Goal: Use online tool/utility

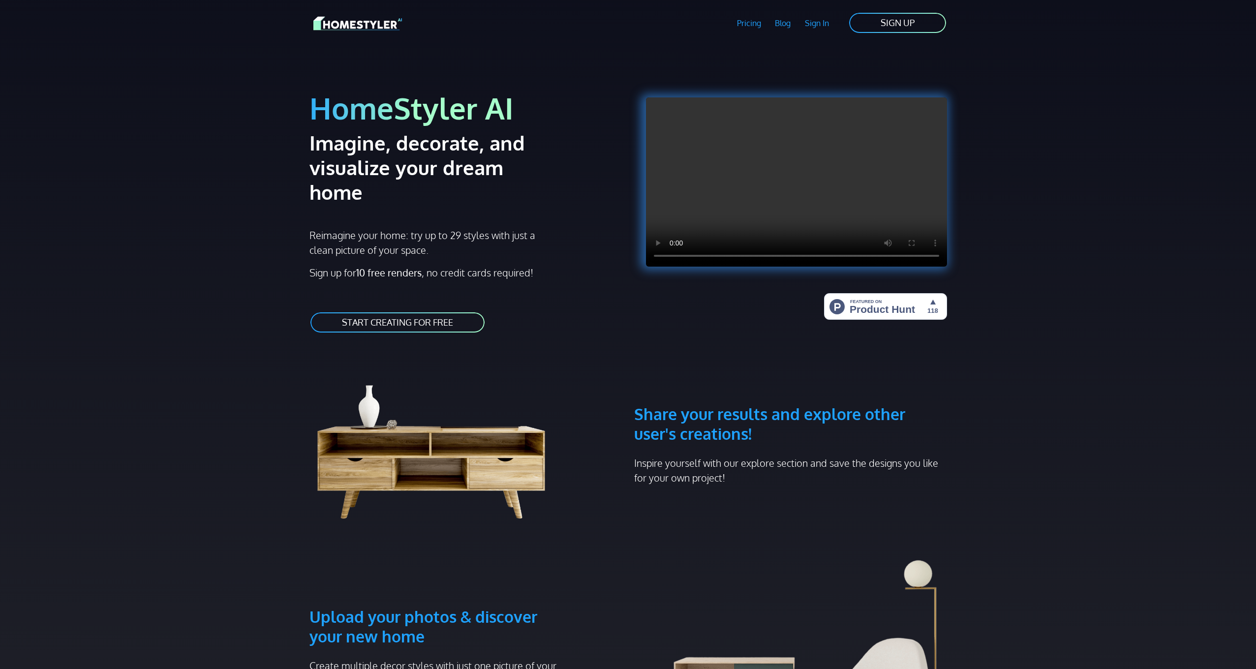
click at [431, 311] on link "START CREATING FOR FREE" at bounding box center [398, 322] width 176 height 22
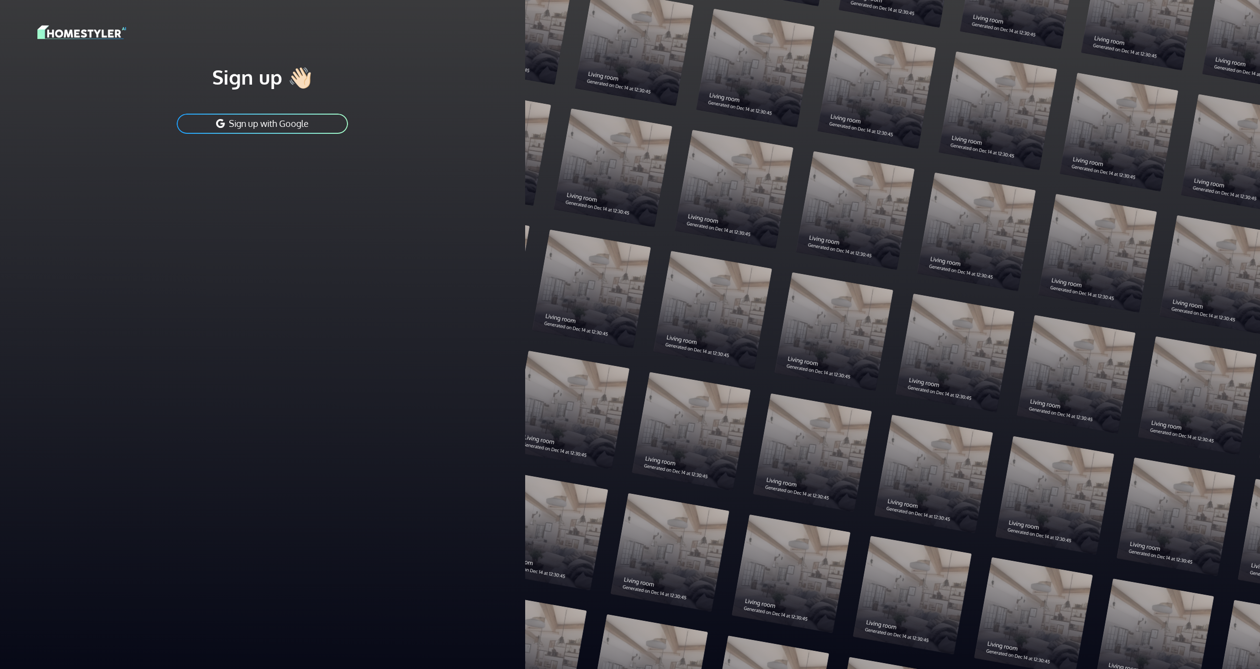
click at [268, 126] on button "Sign up with Google" at bounding box center [262, 124] width 173 height 22
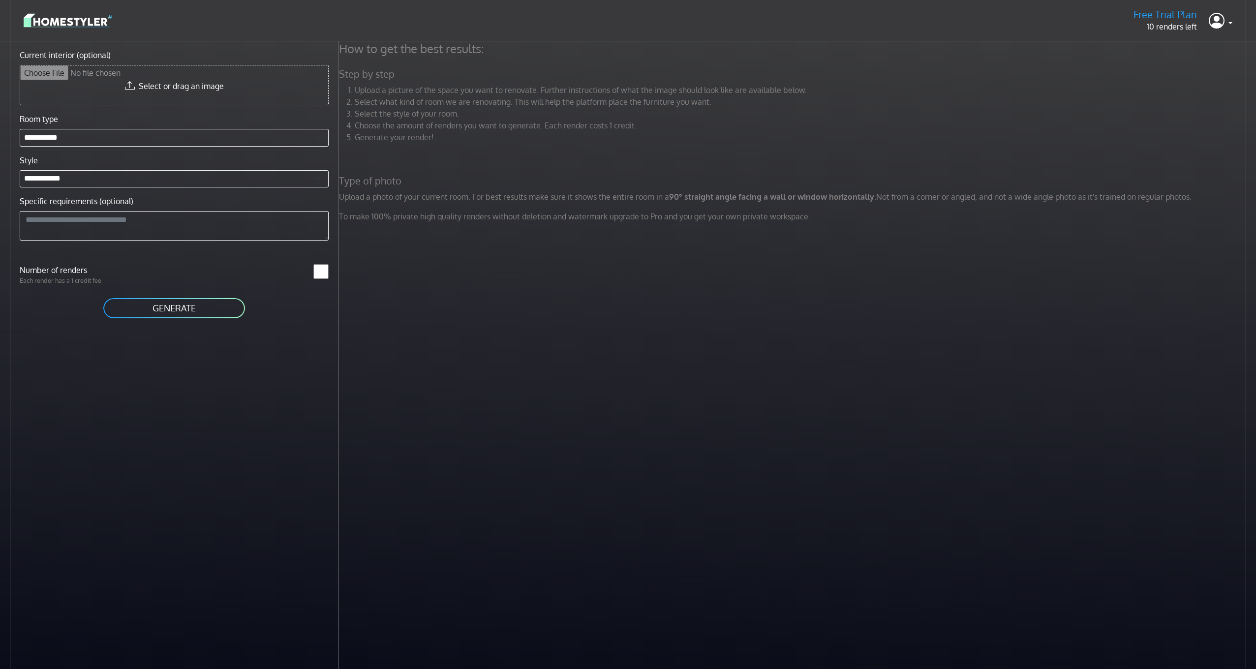
click at [134, 311] on button "GENERATE" at bounding box center [174, 308] width 144 height 22
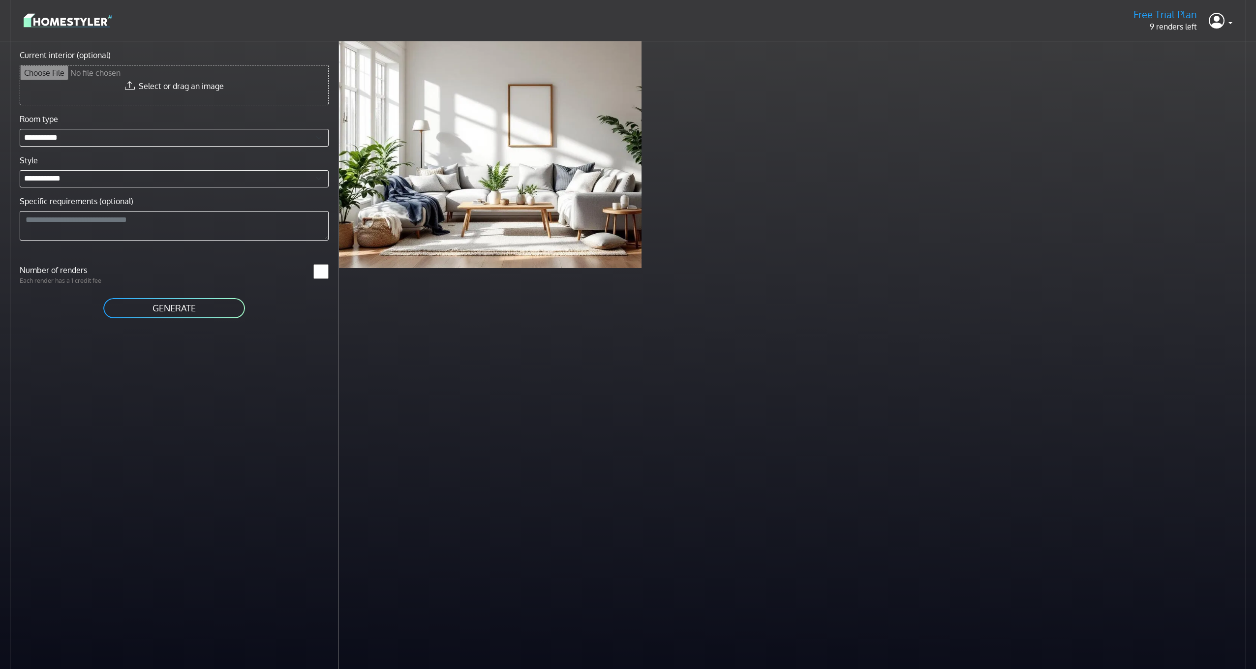
click at [89, 23] on img at bounding box center [68, 20] width 89 height 17
